Goal: Information Seeking & Learning: Learn about a topic

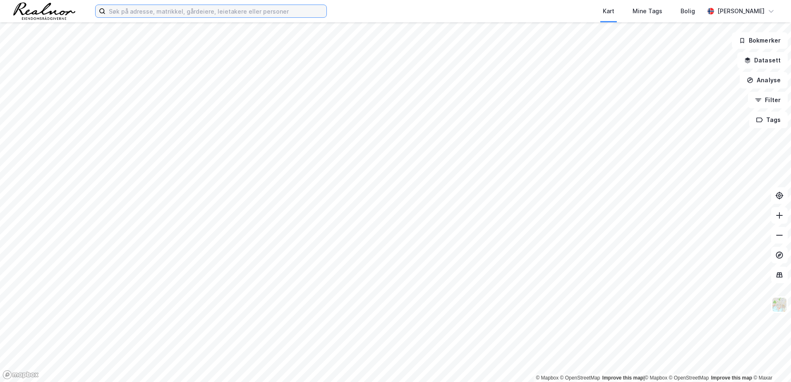
click at [157, 9] on input at bounding box center [215, 11] width 221 height 12
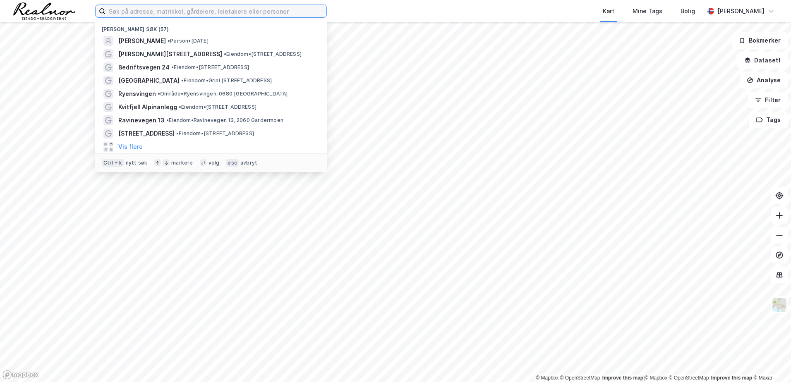
click at [156, 6] on input at bounding box center [215, 11] width 221 height 12
click at [161, 10] on input at bounding box center [215, 11] width 221 height 12
paste input "[STREET_ADDRESS]"
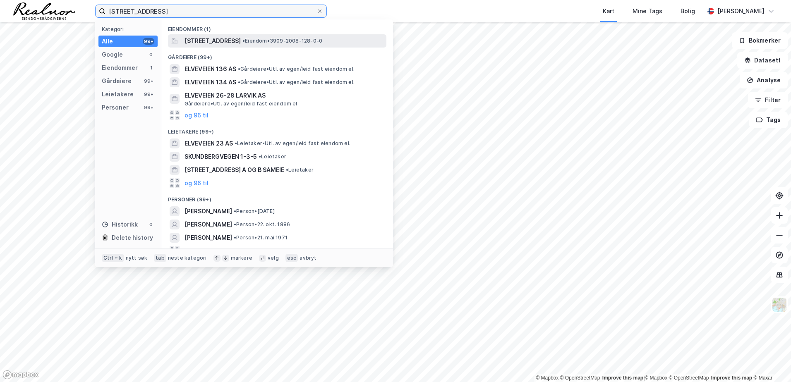
type input "[STREET_ADDRESS]"
click at [241, 39] on span "[STREET_ADDRESS]" at bounding box center [213, 41] width 56 height 10
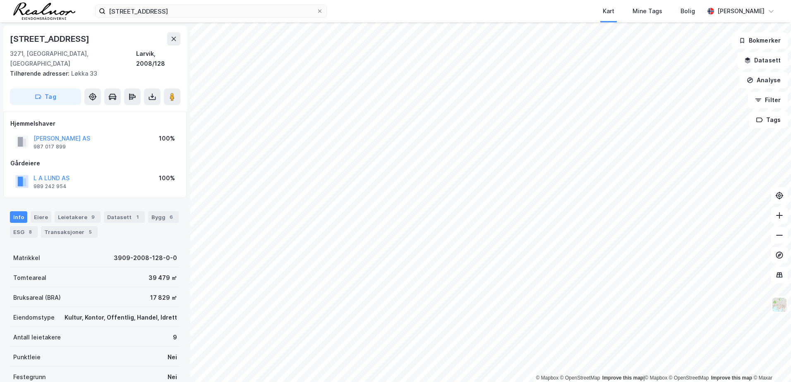
click at [39, 313] on div "Eiendomstype" at bounding box center [33, 318] width 41 height 10
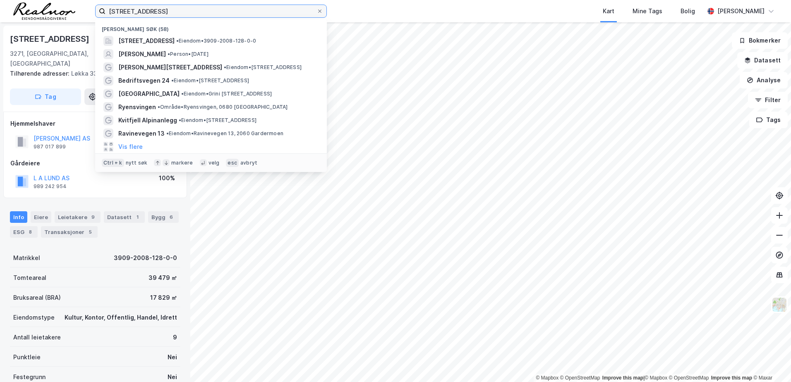
click at [240, 11] on input "[STREET_ADDRESS]" at bounding box center [210, 11] width 211 height 12
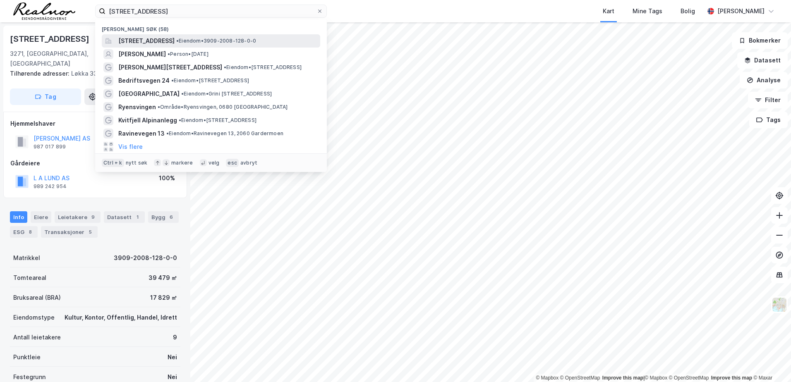
click at [179, 41] on span "•" at bounding box center [177, 41] width 2 height 6
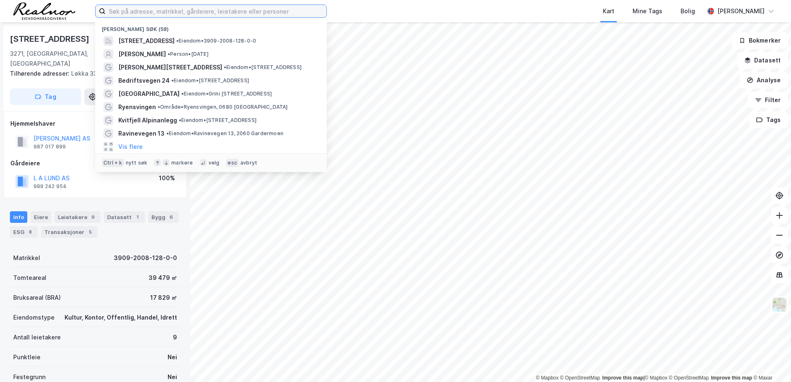
drag, startPoint x: 134, startPoint y: 13, endPoint x: 122, endPoint y: 12, distance: 12.1
click at [122, 12] on input at bounding box center [215, 11] width 221 height 12
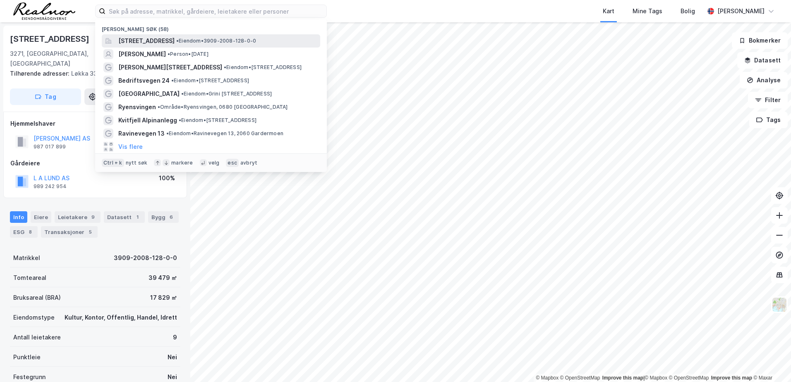
click at [175, 38] on span "[STREET_ADDRESS]" at bounding box center [146, 41] width 56 height 10
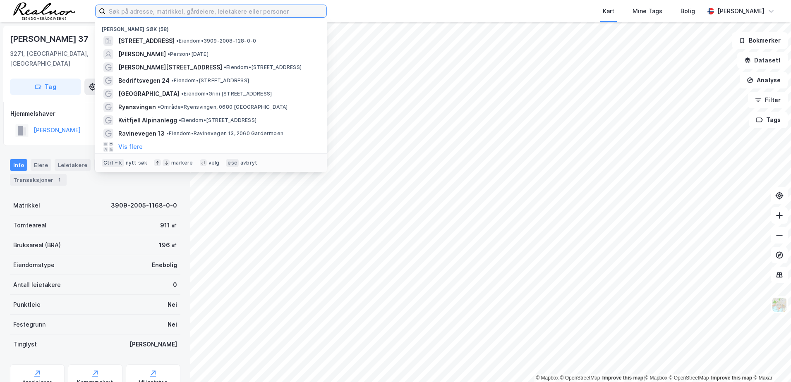
click at [153, 10] on input at bounding box center [215, 11] width 221 height 12
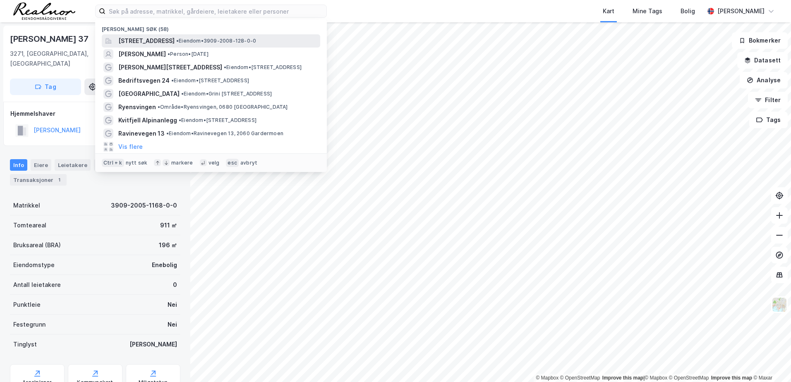
click at [152, 39] on span "[STREET_ADDRESS]" at bounding box center [146, 41] width 56 height 10
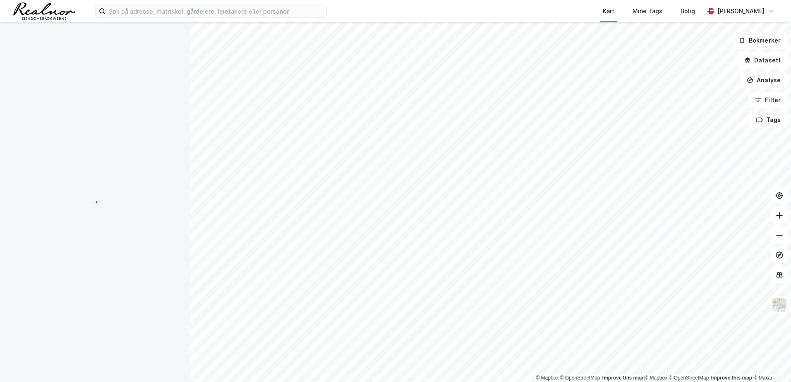
scroll to position [1, 0]
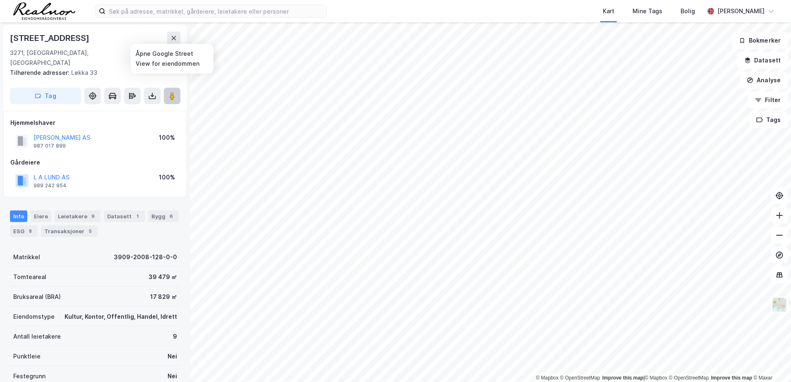
click at [170, 92] on image at bounding box center [172, 96] width 5 height 8
click at [173, 92] on image at bounding box center [172, 96] width 5 height 8
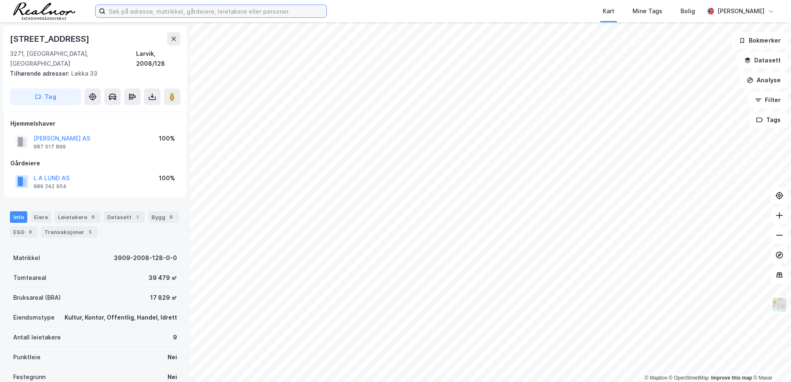
click at [281, 13] on input at bounding box center [215, 11] width 221 height 12
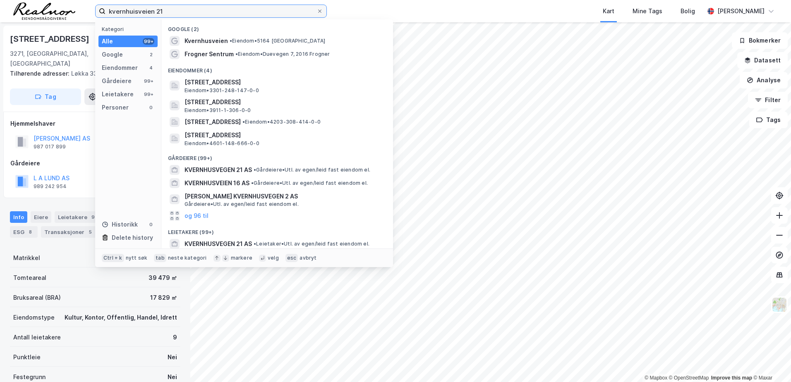
click at [134, 10] on input "kvernhuisveien 21" at bounding box center [210, 11] width 211 height 12
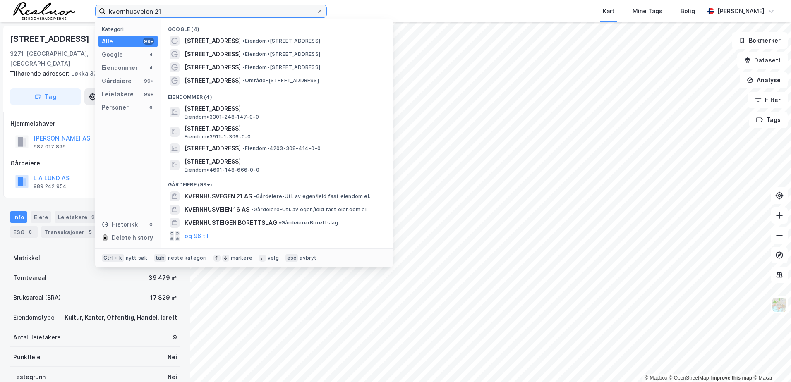
click at [172, 12] on input "kvernhusveien 21" at bounding box center [210, 11] width 211 height 12
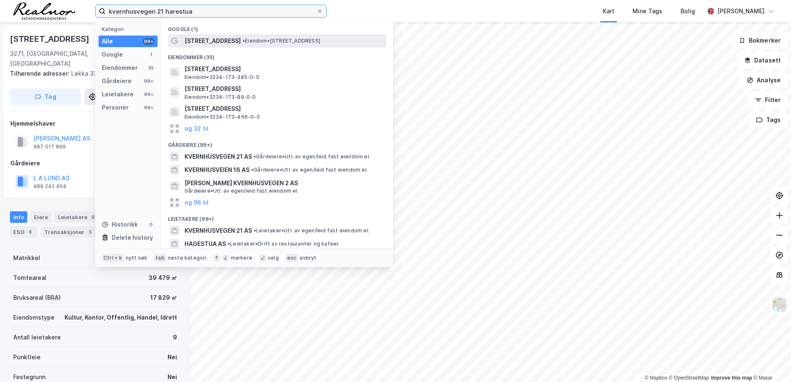
type input "kvernhusvegen 21 harestua"
click at [225, 39] on span "[STREET_ADDRESS]" at bounding box center [213, 41] width 56 height 10
